Goal: Task Accomplishment & Management: Use online tool/utility

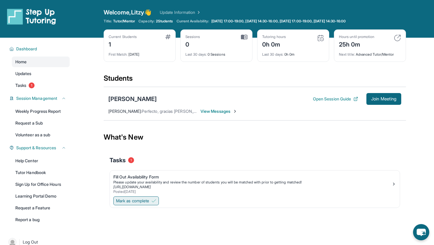
click at [132, 203] on span "Mark as complete" at bounding box center [132, 201] width 33 height 6
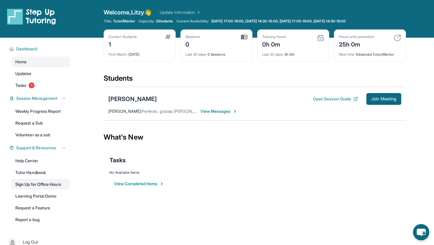
scroll to position [8, 0]
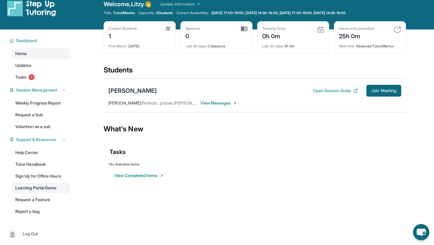
click at [39, 186] on link "Learning Portal Demo" at bounding box center [41, 188] width 58 height 11
click at [42, 188] on link "Learning Portal Demo" at bounding box center [41, 188] width 58 height 11
click at [37, 186] on link "Learning Portal Demo" at bounding box center [41, 188] width 58 height 11
click at [330, 91] on button "Open Session Guide" at bounding box center [335, 91] width 45 height 6
